Goal: Information Seeking & Learning: Check status

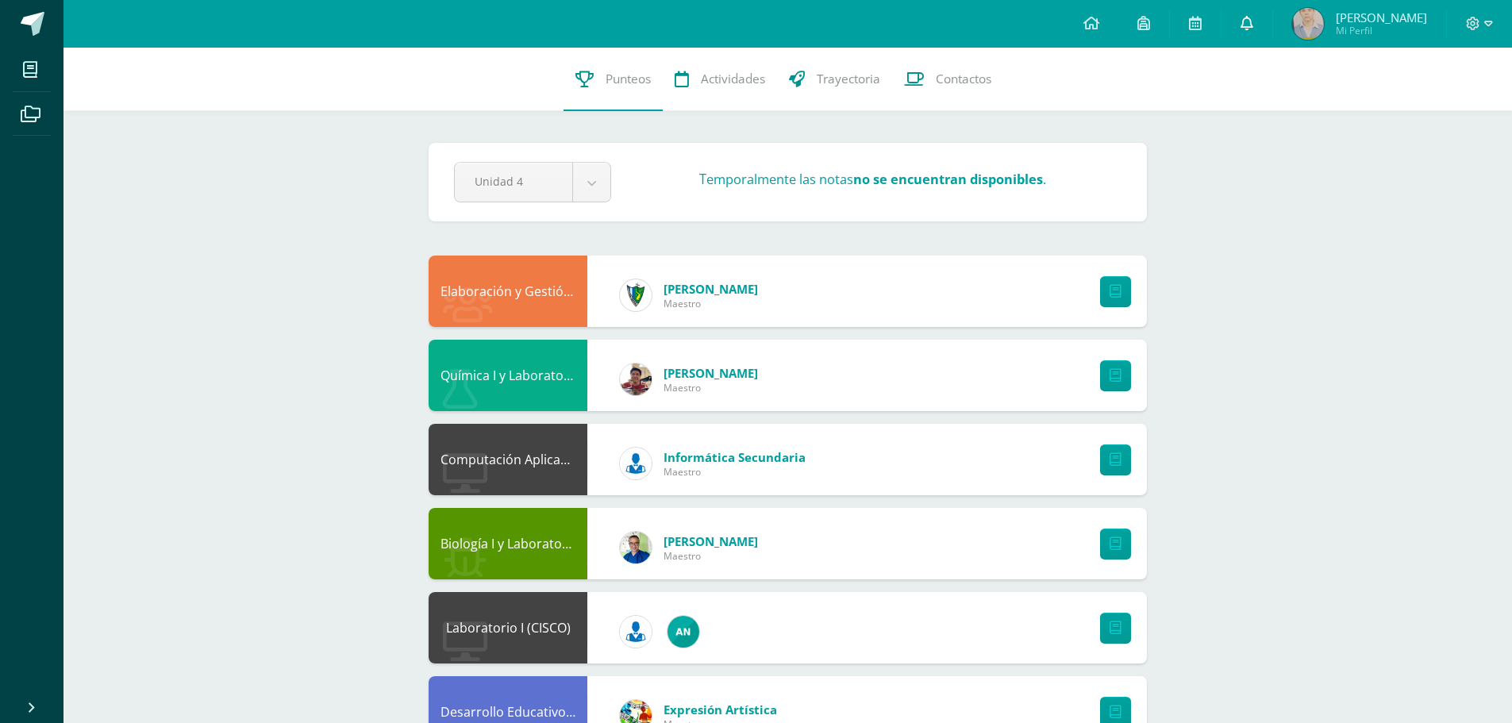
click at [1242, 21] on icon at bounding box center [1247, 23] width 13 height 14
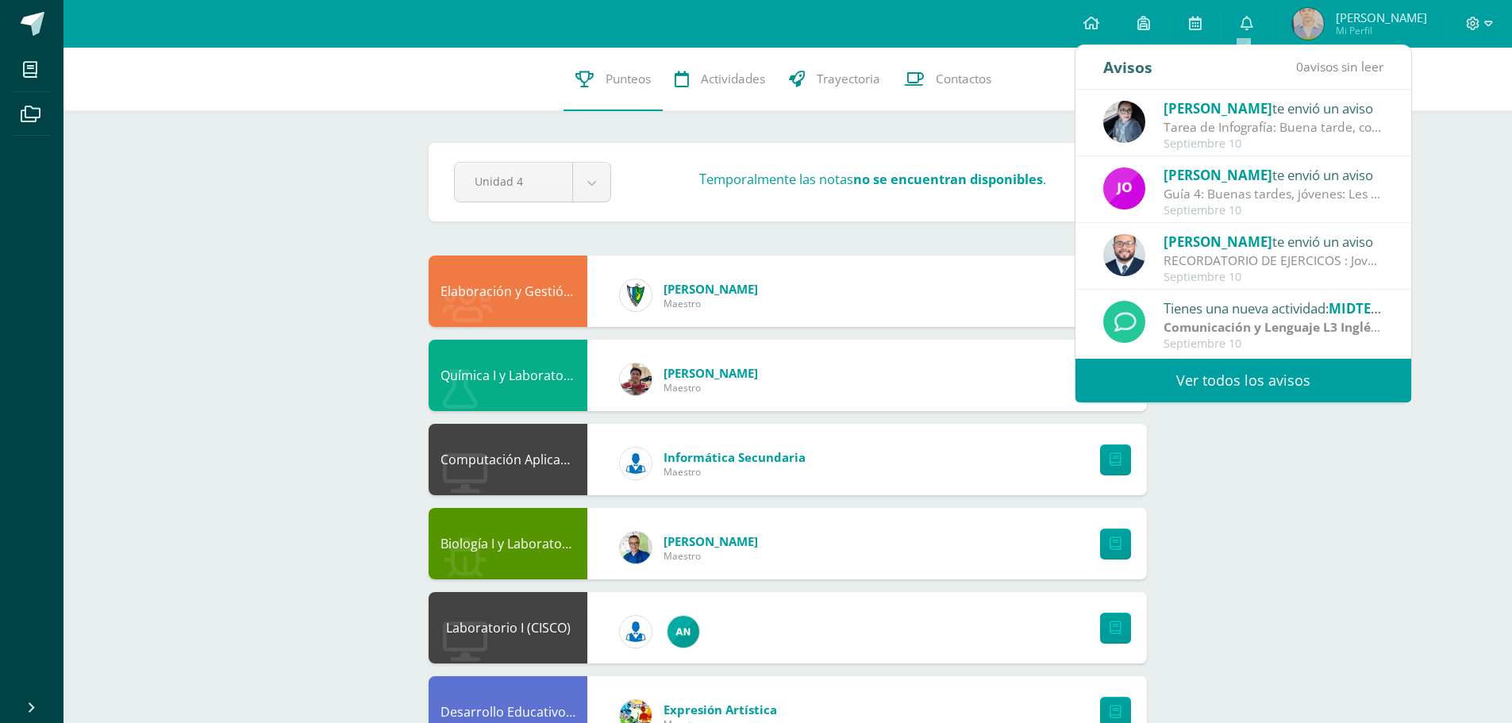
click at [1270, 385] on link "Ver todos los avisos" at bounding box center [1244, 381] width 336 height 44
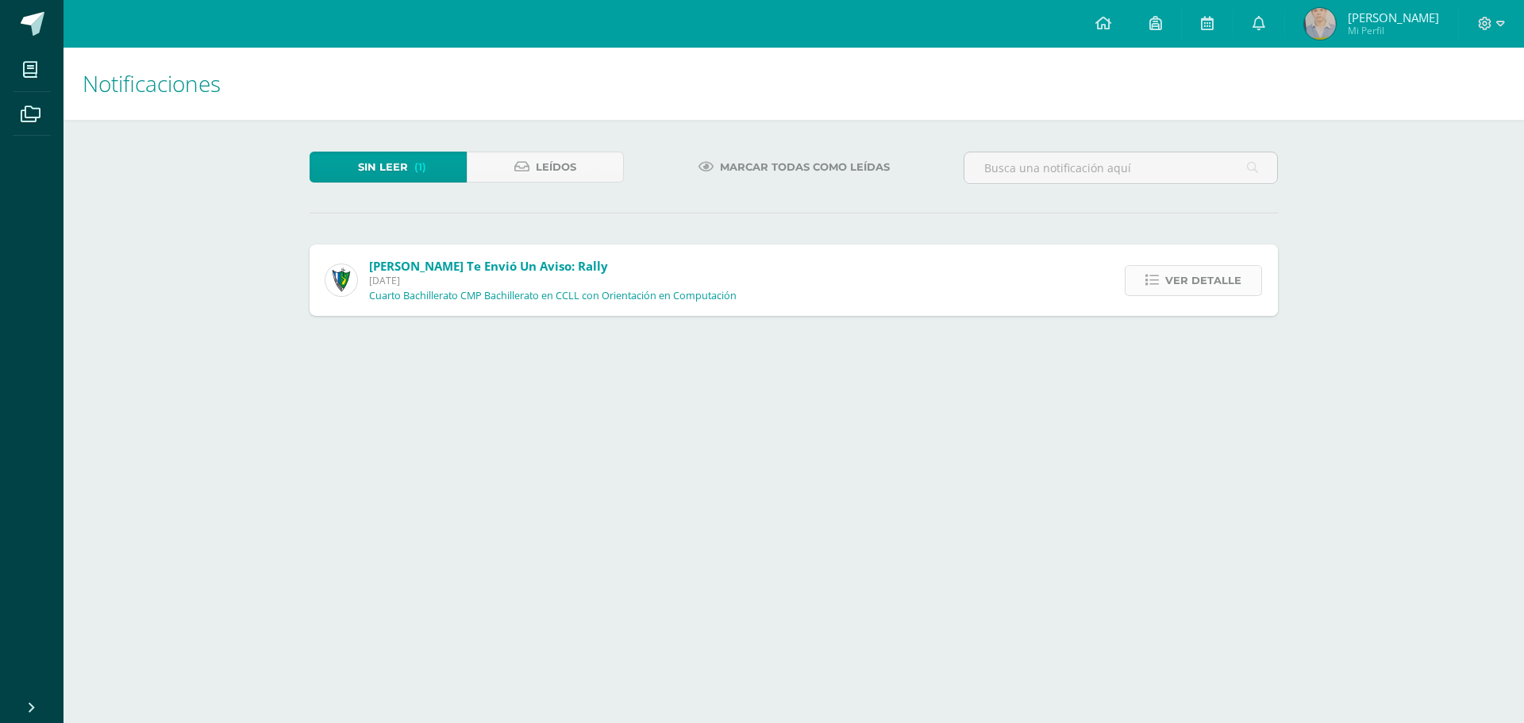
click at [1159, 281] on icon at bounding box center [1152, 280] width 13 height 13
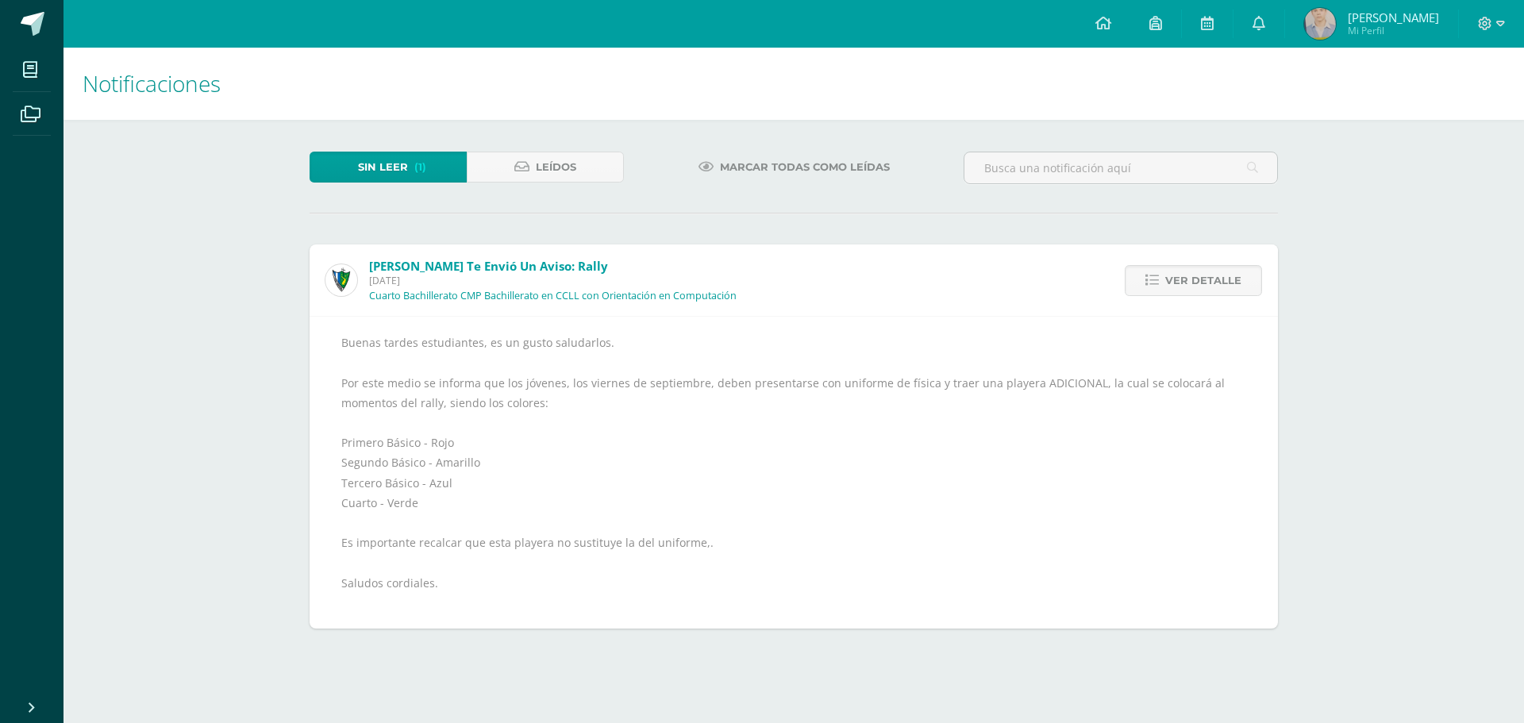
click at [272, 222] on div "Notificaciones Sin leer (1) Leídos Marcar todas como leídas [PERSON_NAME] te en…" at bounding box center [794, 354] width 1461 height 613
click at [1198, 289] on span "Ver detalle" at bounding box center [1203, 280] width 76 height 29
